Goal: Use online tool/utility: Utilize a website feature to perform a specific function

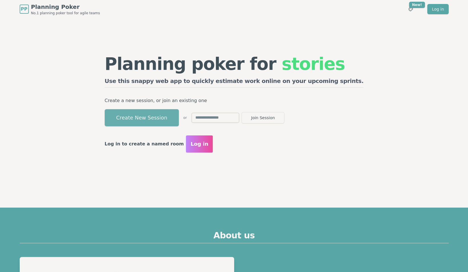
click at [179, 116] on button "Create New Session" at bounding box center [142, 117] width 74 height 17
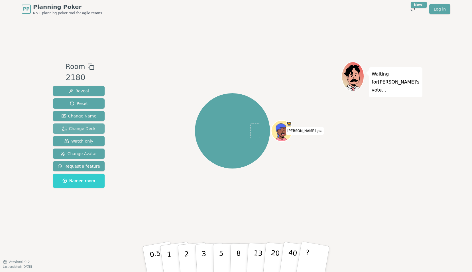
click at [86, 130] on span "Change Deck" at bounding box center [78, 129] width 33 height 6
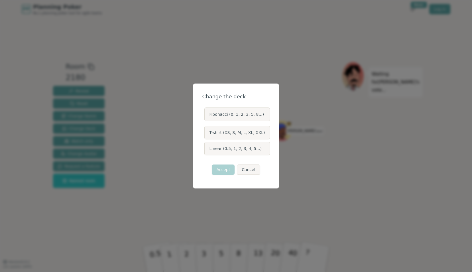
click at [227, 147] on label "Linear (0.5, 1, 2, 3, 4, 5...)" at bounding box center [236, 149] width 65 height 14
click at [206, 147] on button "Linear (0.5, 1, 2, 3, 4, 5...)" at bounding box center [204, 148] width 5 height 5
click at [225, 170] on button "Accept" at bounding box center [223, 169] width 23 height 10
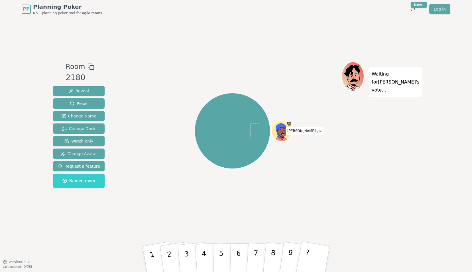
click at [88, 66] on icon at bounding box center [91, 66] width 7 height 7
